Goal: Navigation & Orientation: Find specific page/section

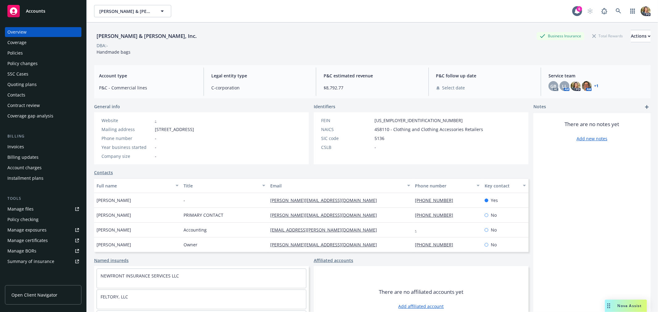
click at [48, 10] on div "Accounts" at bounding box center [43, 11] width 72 height 12
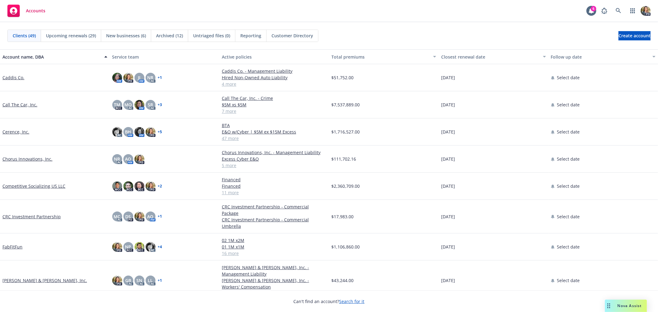
click at [43, 158] on link "Chorus Innovations, Inc." at bounding box center [27, 159] width 50 height 6
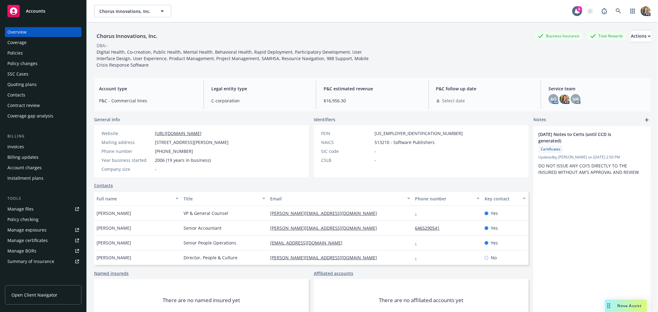
click at [18, 52] on div "Policies" at bounding box center [14, 53] width 15 height 10
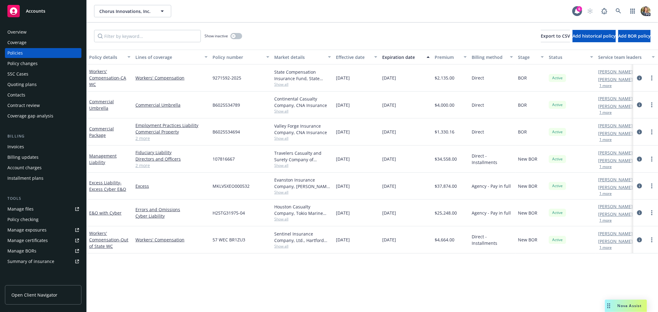
click at [39, 11] on span "Accounts" at bounding box center [35, 11] width 19 height 5
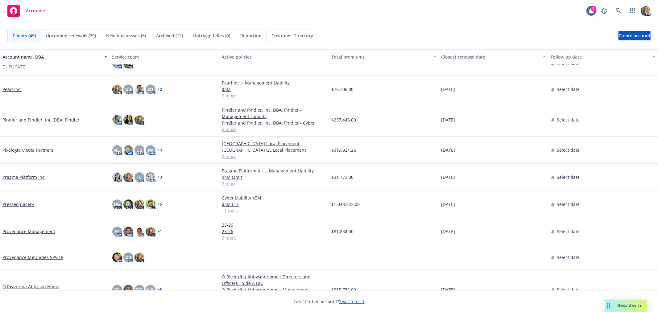
scroll to position [651, 0]
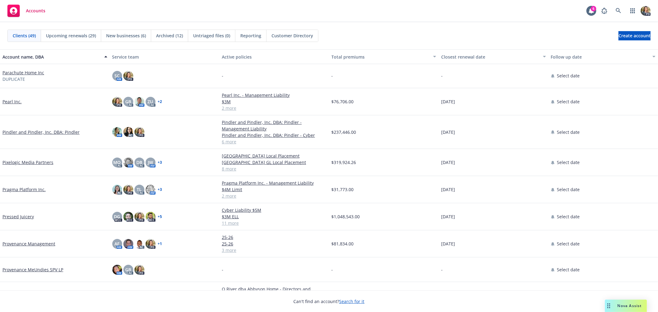
click at [27, 218] on link "Pressed Juicery" at bounding box center [17, 217] width 31 height 6
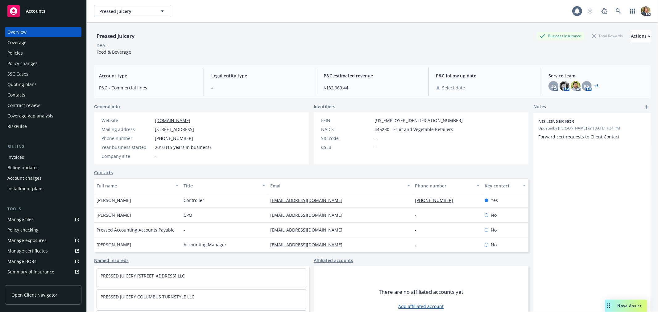
click at [41, 54] on div "Policies" at bounding box center [43, 53] width 72 height 10
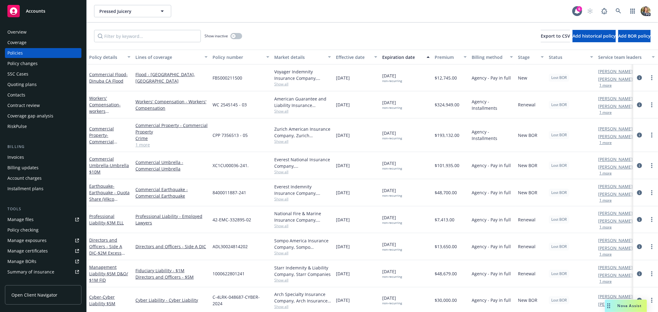
click at [32, 31] on div "Overview" at bounding box center [43, 32] width 72 height 10
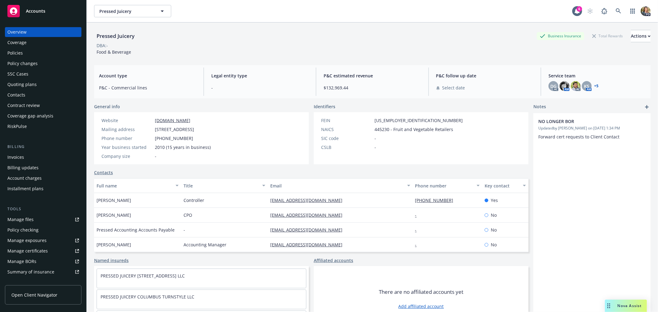
click at [31, 10] on span "Accounts" at bounding box center [35, 11] width 19 height 5
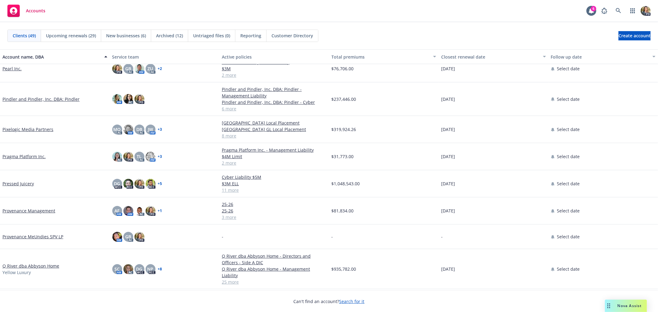
scroll to position [608, 0]
